Goal: Transaction & Acquisition: Book appointment/travel/reservation

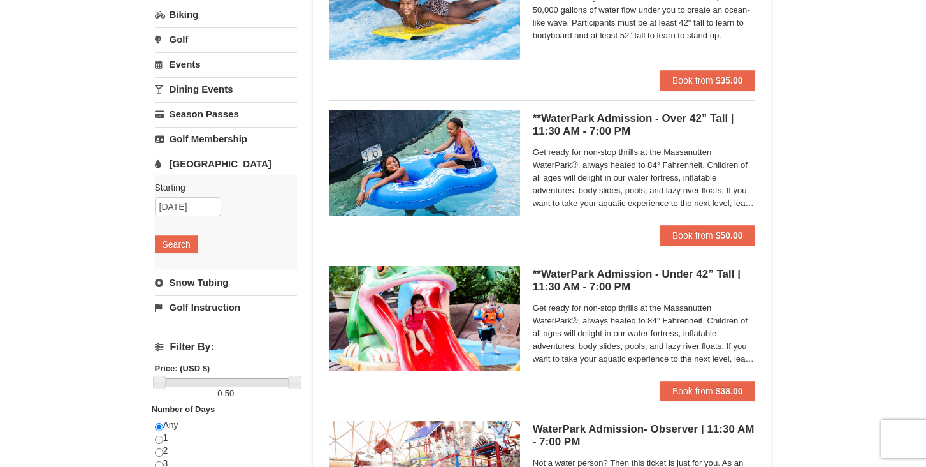
scroll to position [174, 0]
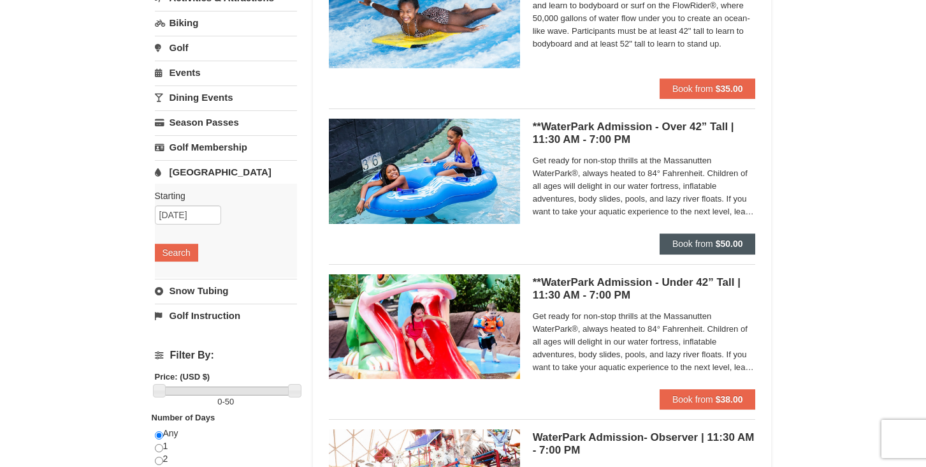
click at [717, 245] on strong "$50.00" at bounding box center [729, 243] width 27 height 10
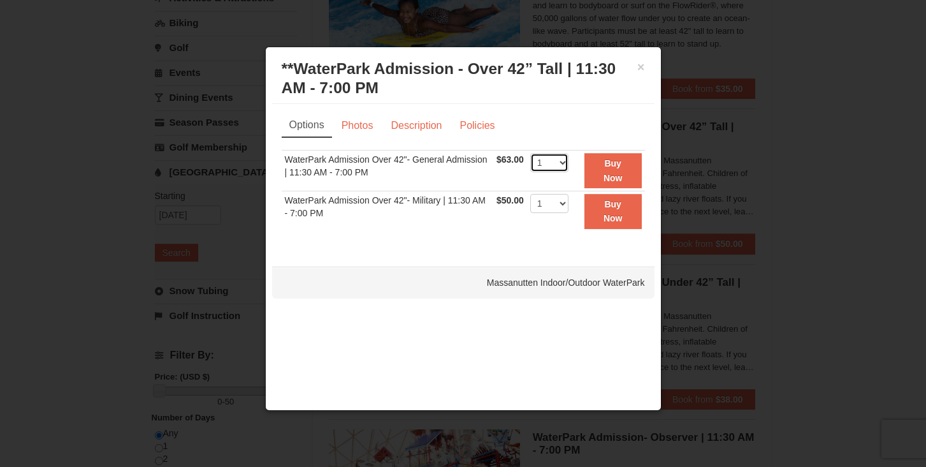
select select "3"
click at [613, 176] on strong "Buy Now" at bounding box center [613, 170] width 19 height 24
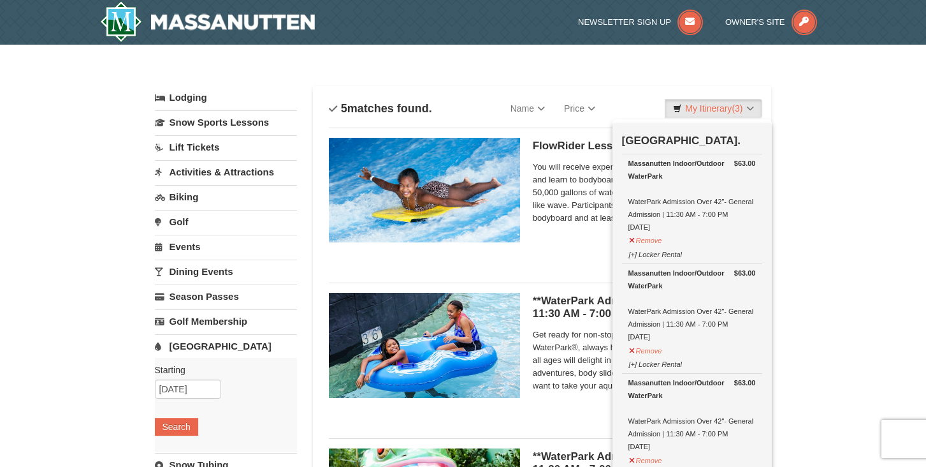
scroll to position [4, 0]
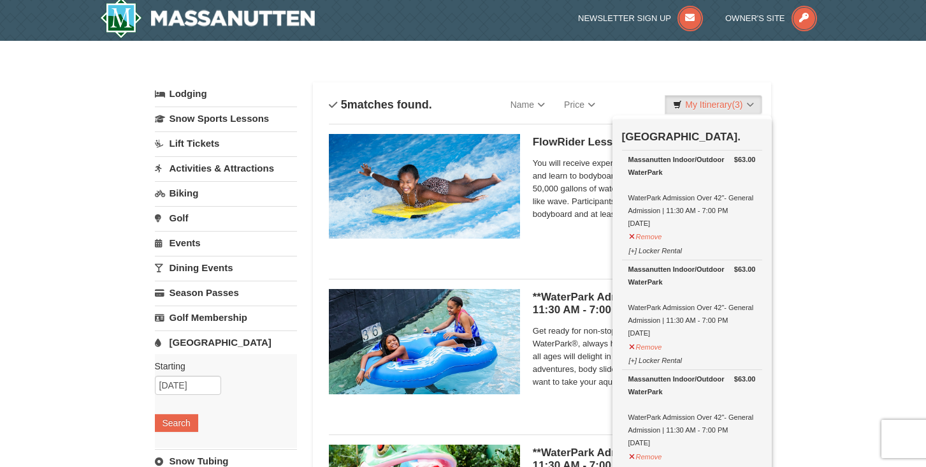
click at [863, 219] on div at bounding box center [463, 233] width 926 height 467
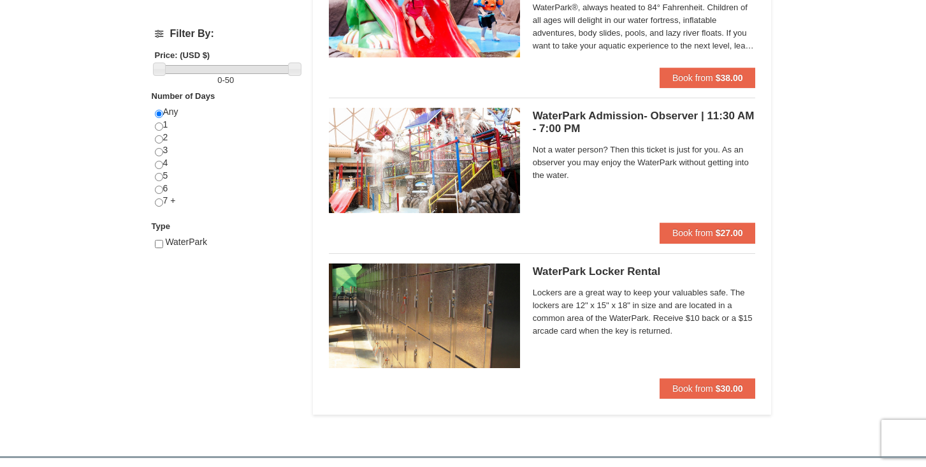
scroll to position [491, 0]
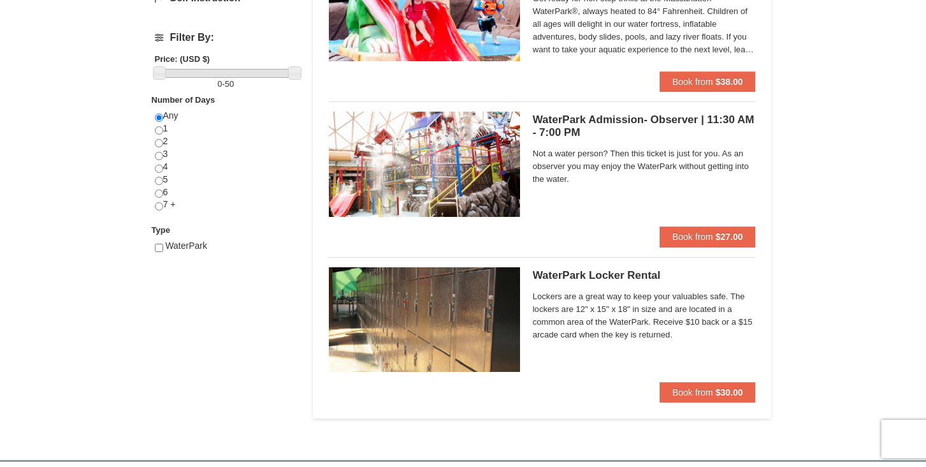
click at [711, 391] on div at bounding box center [463, 233] width 926 height 467
click at [487, 333] on div at bounding box center [463, 233] width 926 height 467
click at [695, 392] on div at bounding box center [463, 233] width 926 height 467
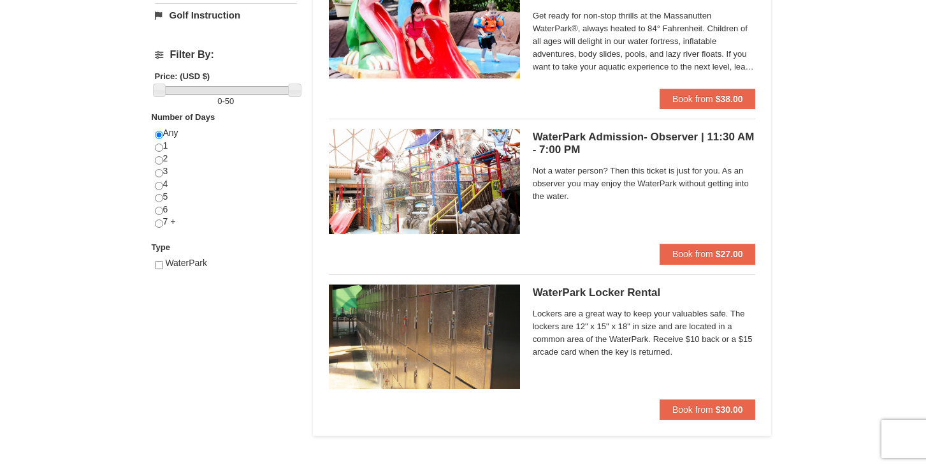
scroll to position [502, 0]
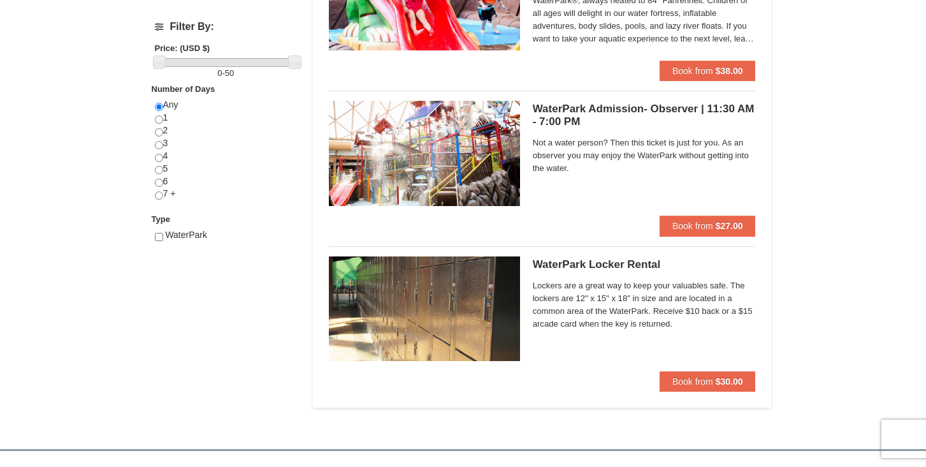
click at [687, 382] on div at bounding box center [463, 233] width 926 height 467
click at [470, 331] on div at bounding box center [463, 233] width 926 height 467
click at [547, 261] on div at bounding box center [463, 233] width 926 height 467
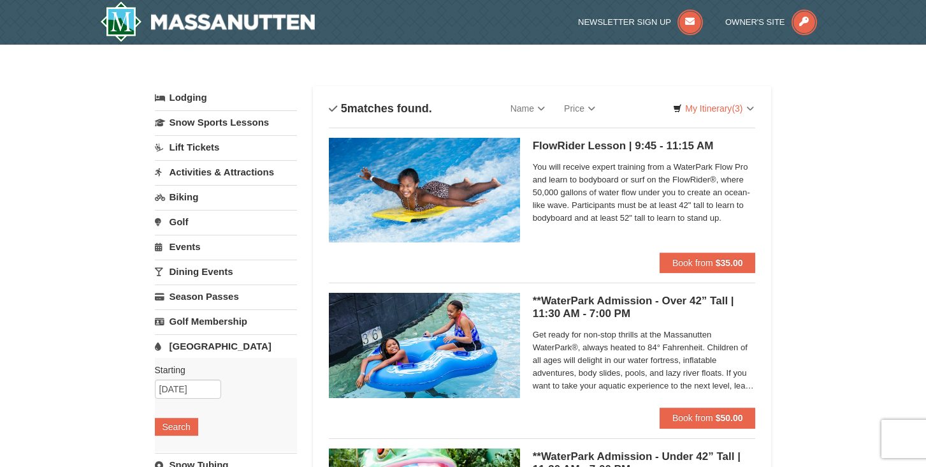
scroll to position [0, 0]
click at [219, 171] on div at bounding box center [463, 233] width 926 height 467
click at [203, 171] on div at bounding box center [463, 233] width 926 height 467
click at [375, 38] on div at bounding box center [463, 233] width 926 height 467
click at [185, 169] on div at bounding box center [463, 233] width 926 height 467
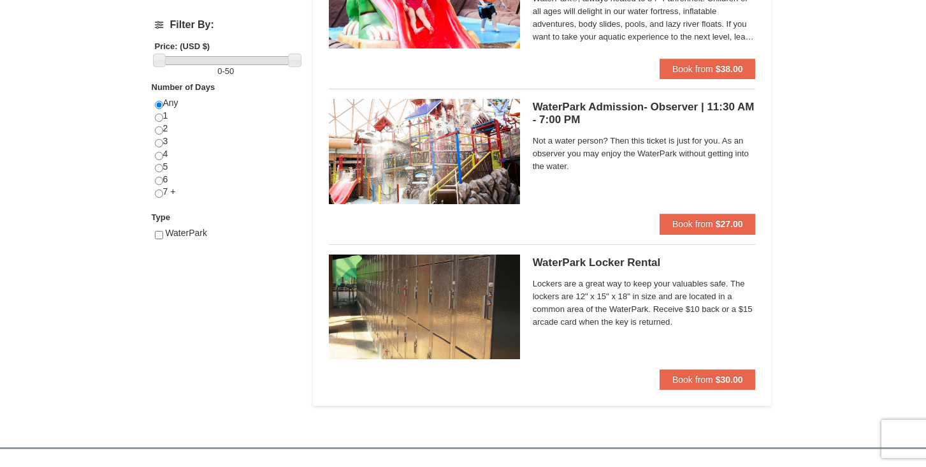
scroll to position [502, 0]
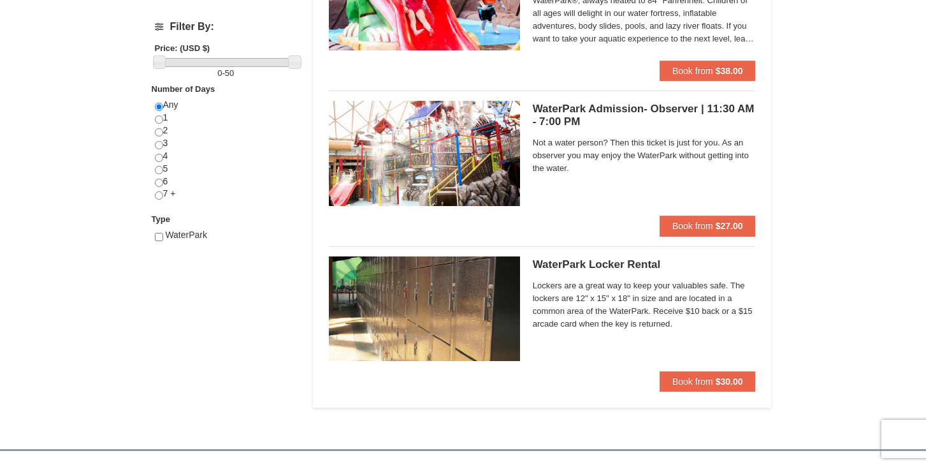
click at [684, 383] on div at bounding box center [463, 233] width 926 height 467
click at [676, 379] on div at bounding box center [463, 233] width 926 height 467
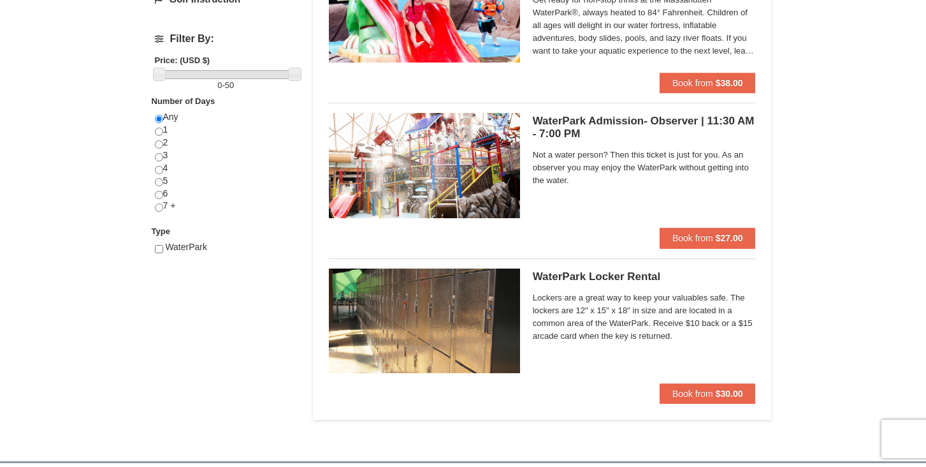
scroll to position [493, 0]
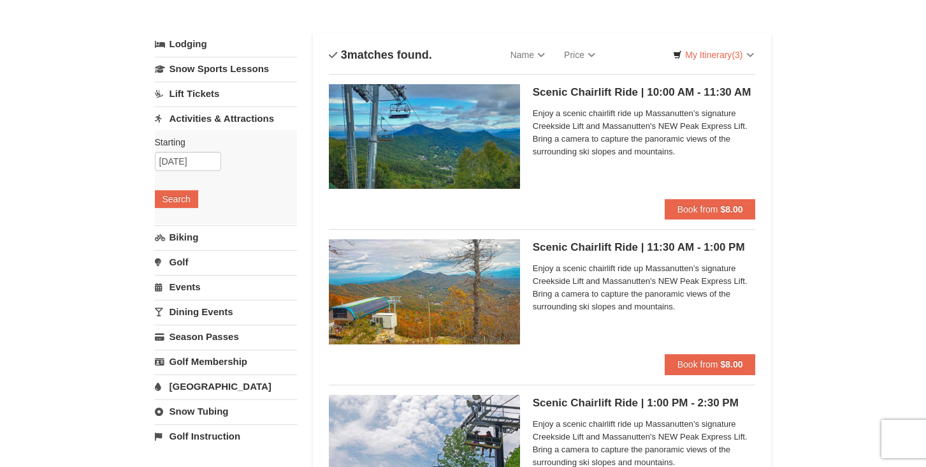
scroll to position [53, 0]
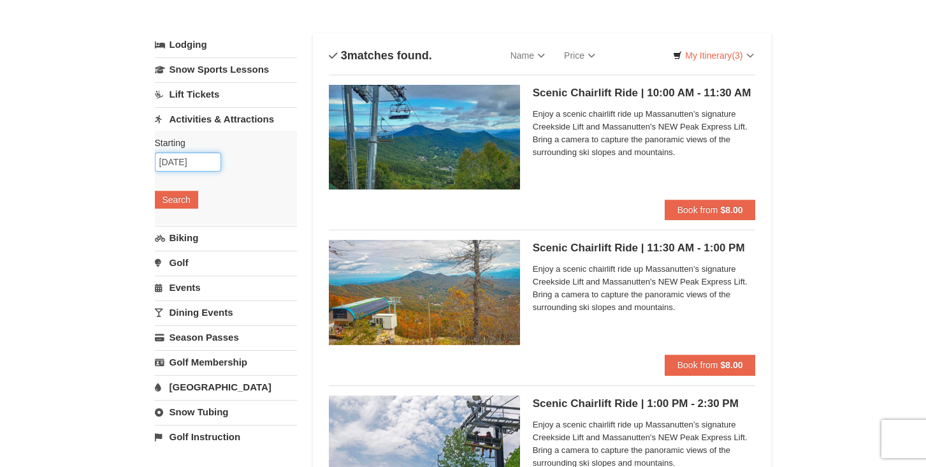
click at [196, 163] on input "10/19/2025" at bounding box center [188, 161] width 66 height 19
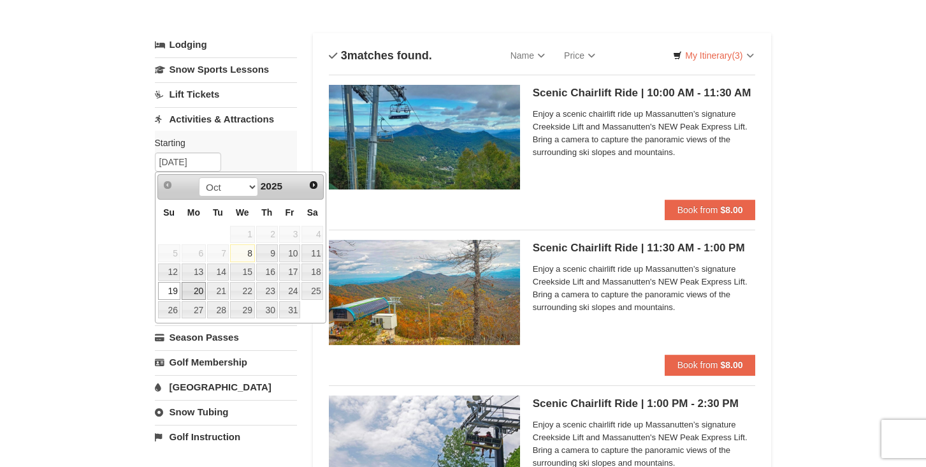
click at [193, 289] on link "20" at bounding box center [194, 291] width 24 height 18
type input "[DATE]"
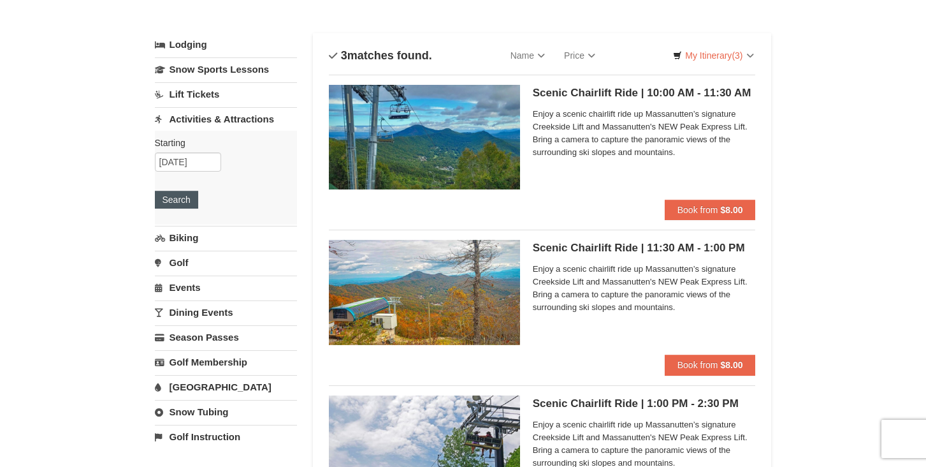
click at [183, 201] on button "Search" at bounding box center [176, 200] width 43 height 18
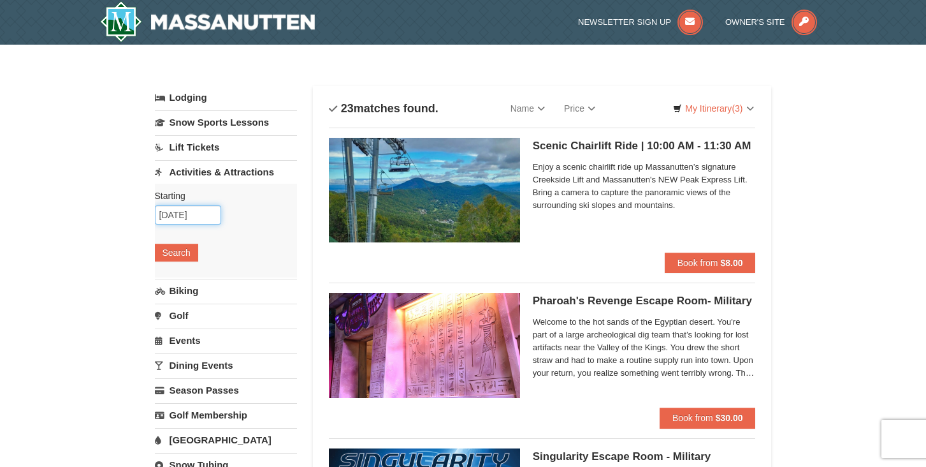
click at [205, 216] on input "[DATE]" at bounding box center [188, 214] width 66 height 19
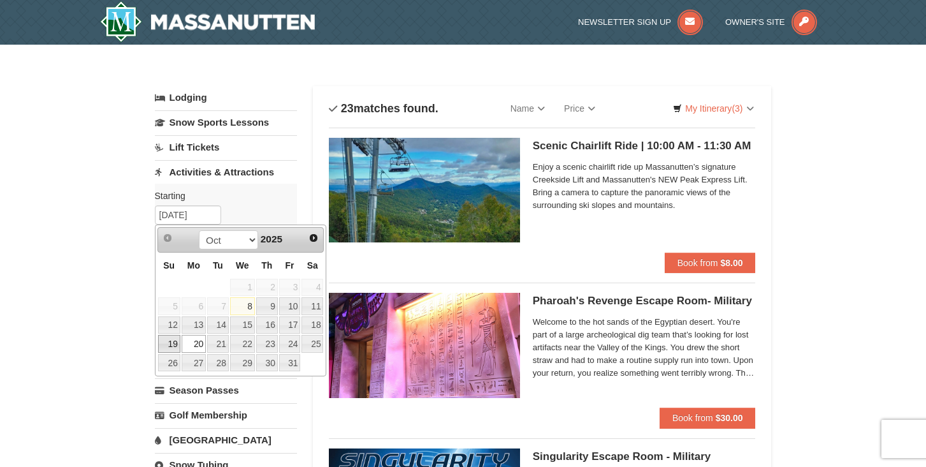
click at [169, 347] on link "19" at bounding box center [169, 344] width 22 height 18
type input "[DATE]"
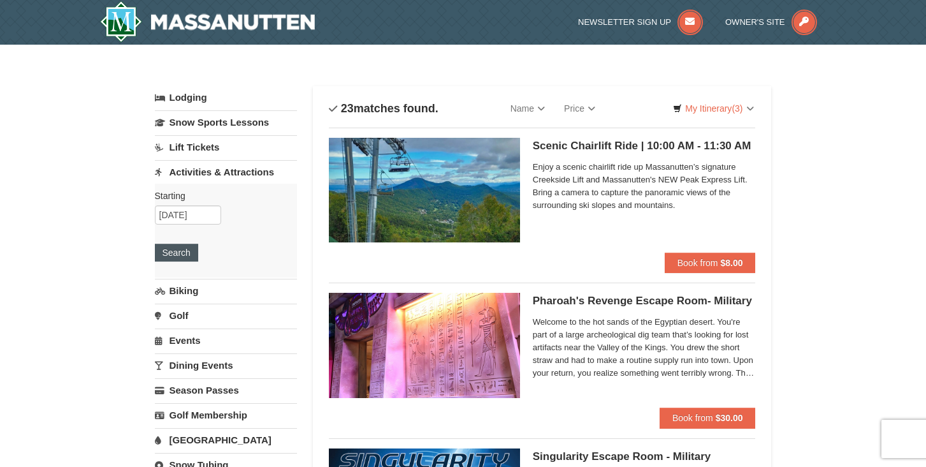
click at [173, 256] on button "Search" at bounding box center [176, 253] width 43 height 18
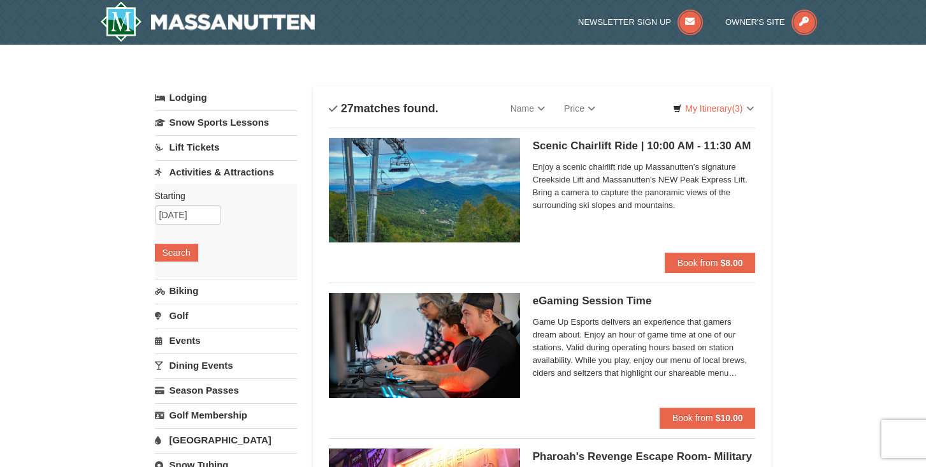
click at [266, 22] on img at bounding box center [207, 21] width 215 height 41
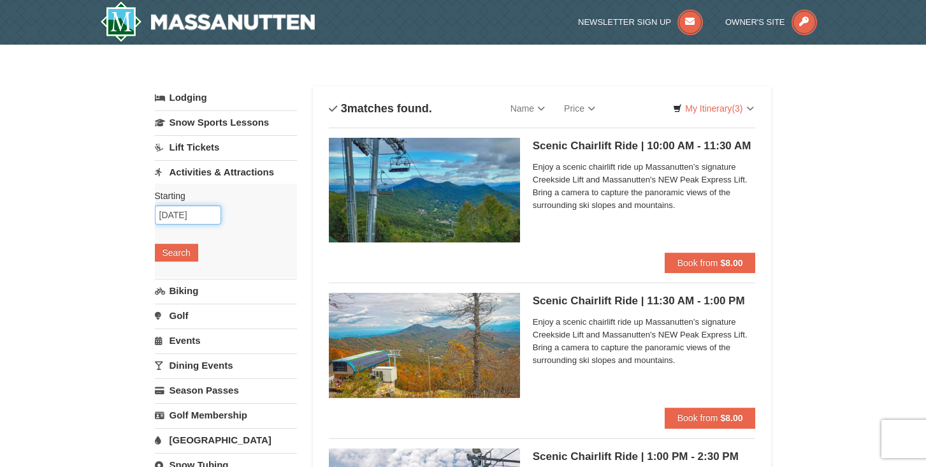
click at [200, 219] on input "[DATE]" at bounding box center [188, 214] width 66 height 19
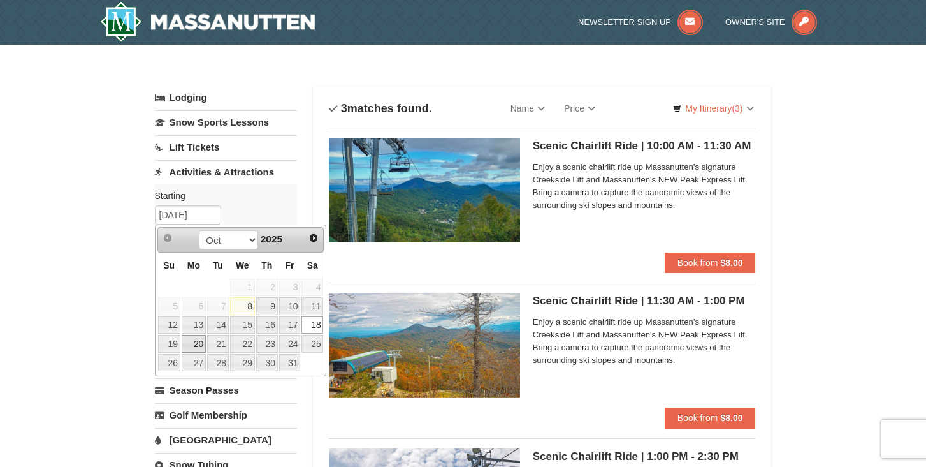
click at [194, 348] on link "20" at bounding box center [194, 344] width 24 height 18
type input "[DATE]"
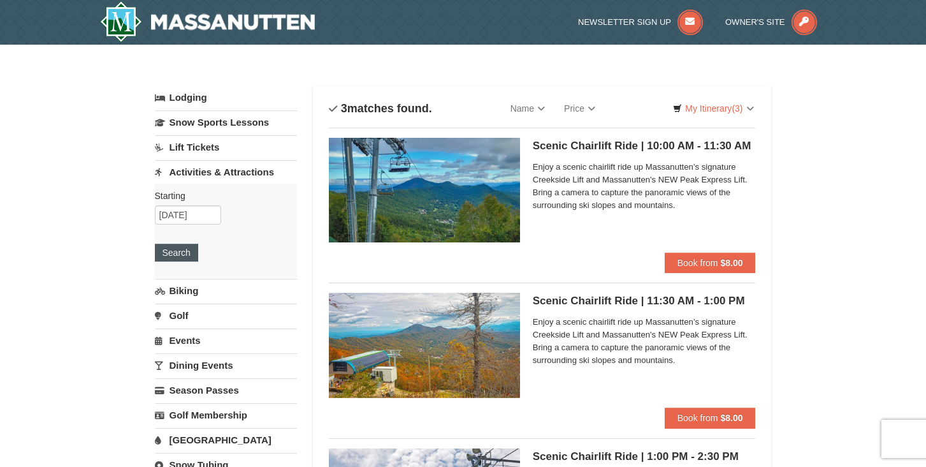
click at [180, 254] on button "Search" at bounding box center [176, 253] width 43 height 18
